Goal: Task Accomplishment & Management: Manage account settings

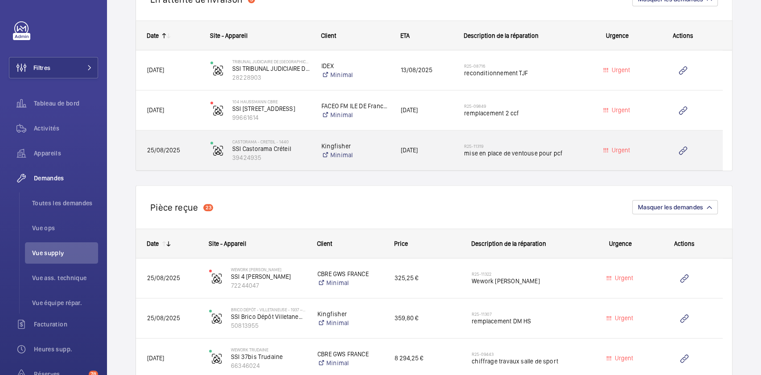
scroll to position [692, 0]
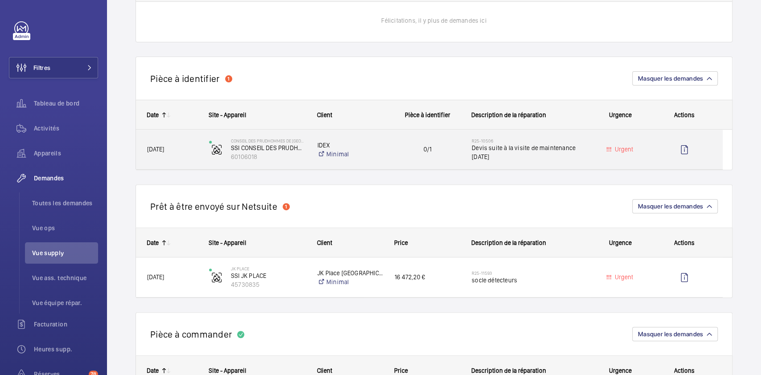
scroll to position [176, 0]
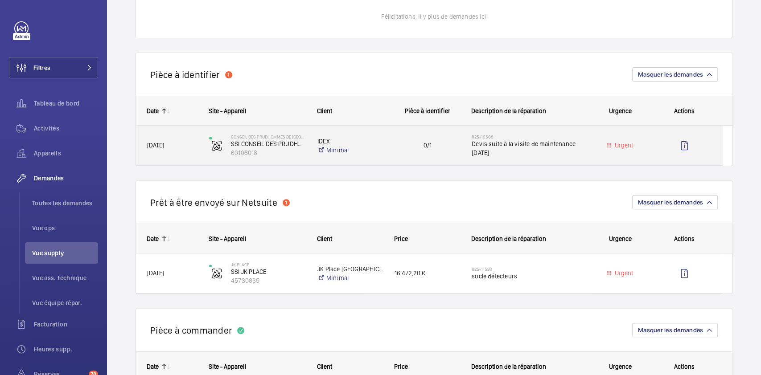
drag, startPoint x: 0, startPoint y: 0, endPoint x: 352, endPoint y: 64, distance: 357.6
click at [352, 64] on div "Pièce à identifier 1 Masquer les demandes" at bounding box center [434, 74] width 597 height 43
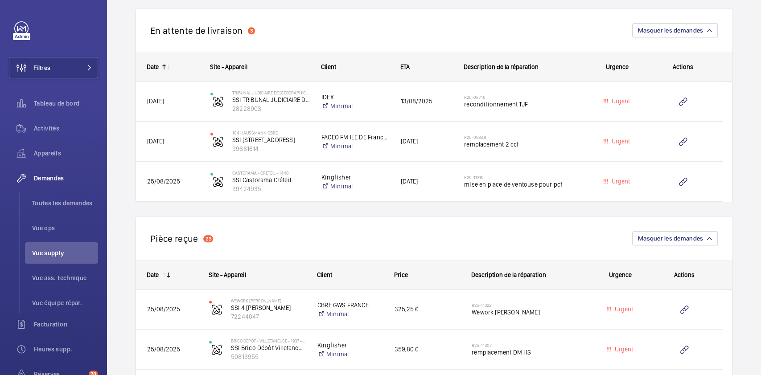
scroll to position [604, 0]
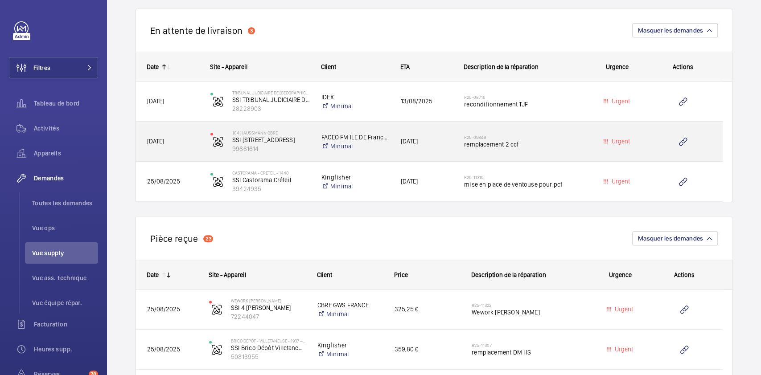
click at [551, 127] on div "R25-09849 remplacement 2 ccf" at bounding box center [516, 142] width 126 height 40
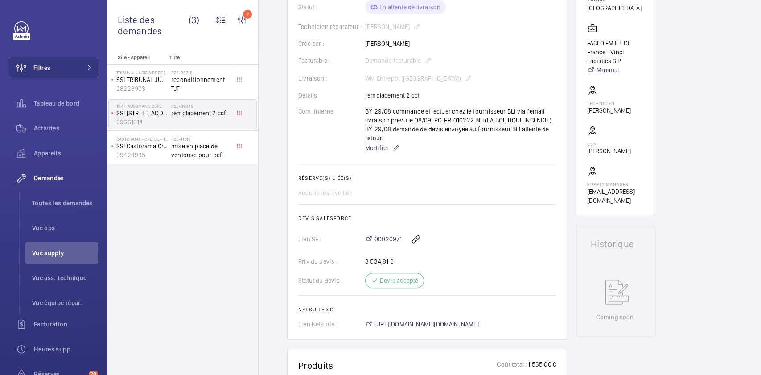
scroll to position [184, 0]
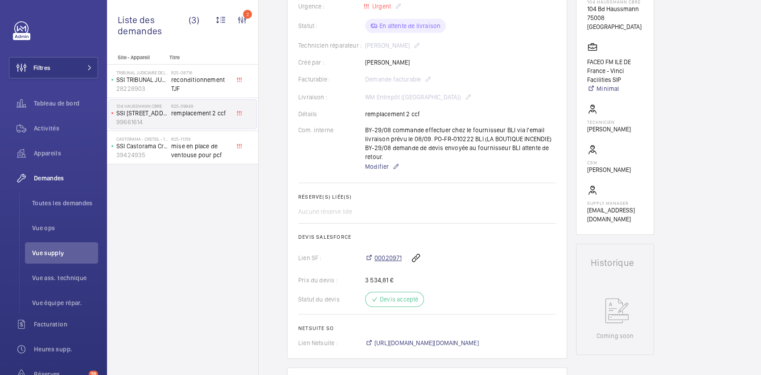
click at [397, 259] on span "00020971" at bounding box center [387, 258] width 27 height 9
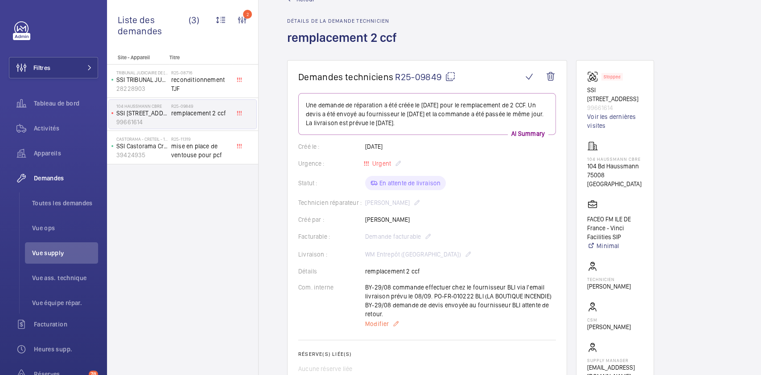
scroll to position [0, 0]
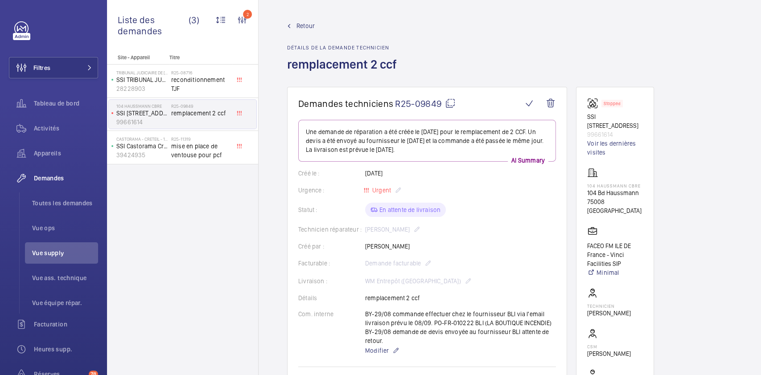
click at [305, 26] on span "Retour" at bounding box center [305, 25] width 18 height 9
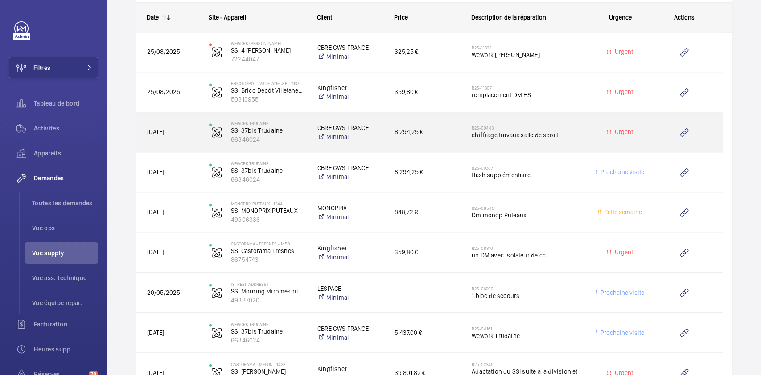
scroll to position [862, 0]
drag, startPoint x: 486, startPoint y: 184, endPoint x: 458, endPoint y: 128, distance: 61.8
click at [458, 128] on span "8 294,25 €" at bounding box center [428, 132] width 66 height 10
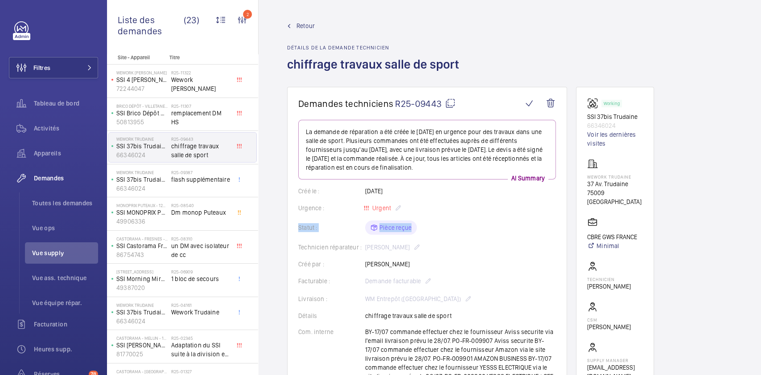
drag, startPoint x: 485, startPoint y: 186, endPoint x: 428, endPoint y: 214, distance: 63.8
click at [428, 214] on wm-front-card-body "La demande de réparation a été créée le [DATE] en urgence pour des travaux dans…" at bounding box center [427, 352] width 258 height 465
click at [472, 202] on wm-front-card-body "La demande de réparation a été créée le [DATE] en urgence pour des travaux dans…" at bounding box center [427, 352] width 258 height 465
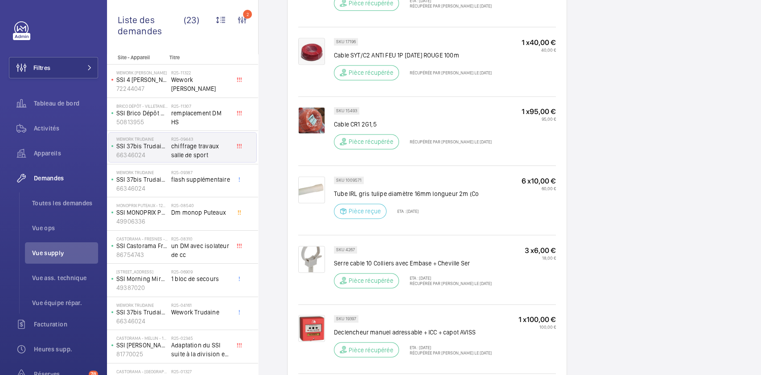
scroll to position [797, 0]
